Goal: Navigation & Orientation: Find specific page/section

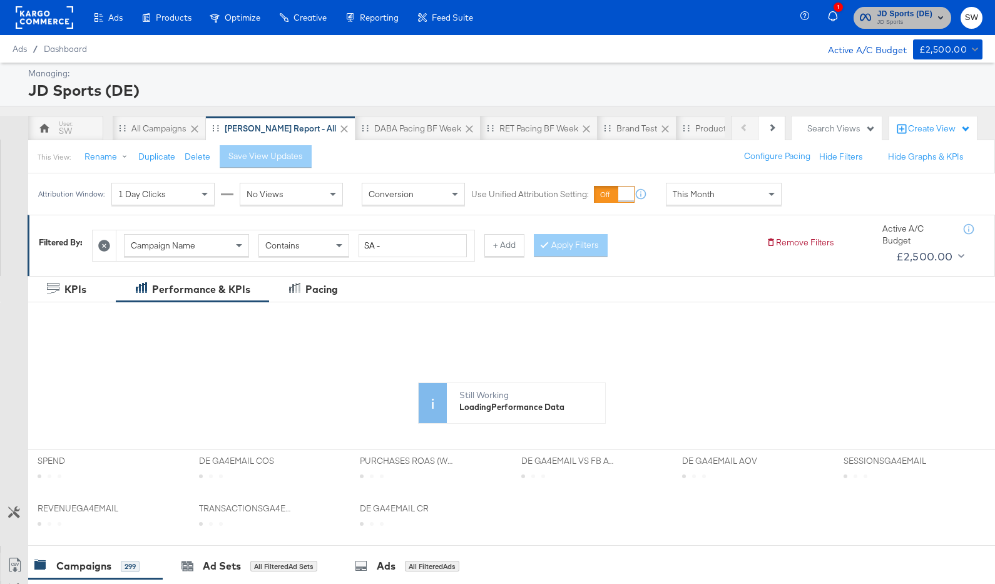
click at [923, 13] on span "JD Sports (DE)" at bounding box center [905, 14] width 55 height 13
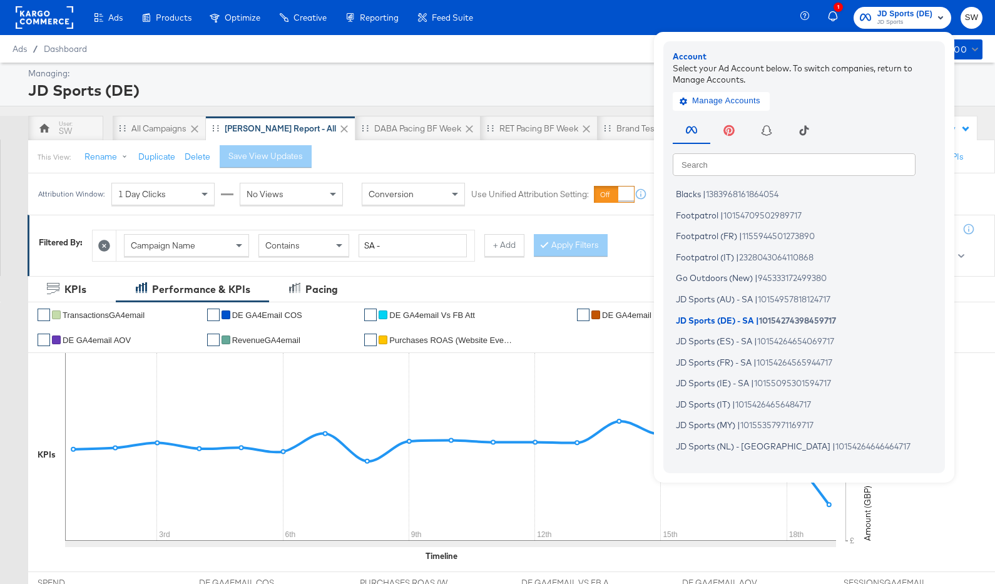
click at [808, 166] on input "text" at bounding box center [794, 164] width 243 height 23
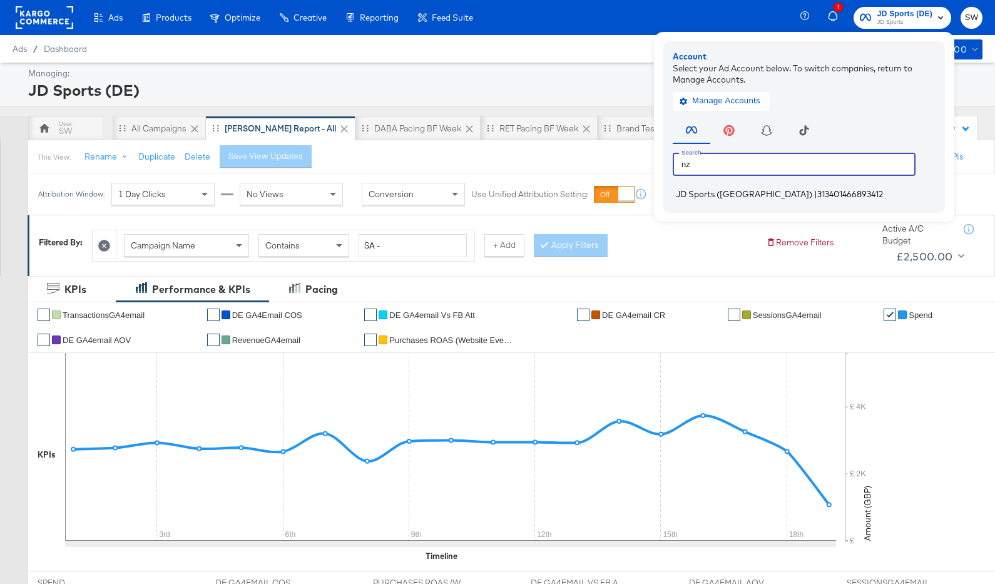
type input "nz"
click at [818, 199] on span "313401466893412" at bounding box center [851, 194] width 66 height 10
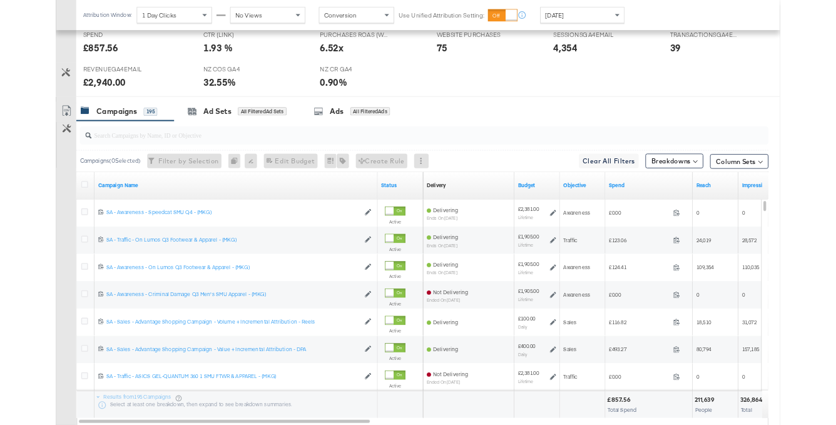
scroll to position [551, 0]
